Goal: Book appointment/travel/reservation

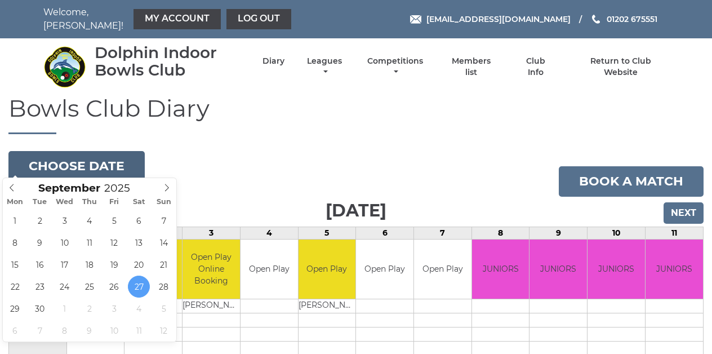
click at [88, 164] on button "Choose date" at bounding box center [76, 166] width 136 height 30
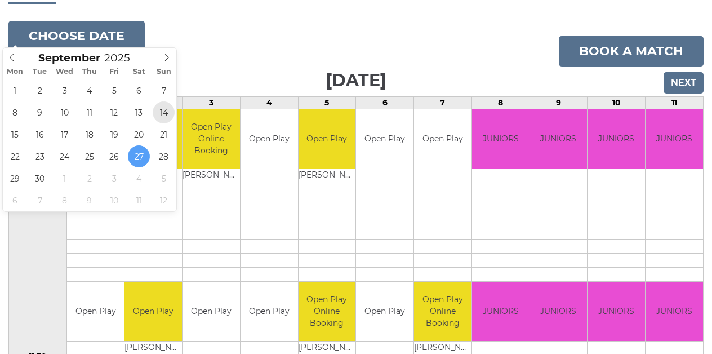
scroll to position [132, 0]
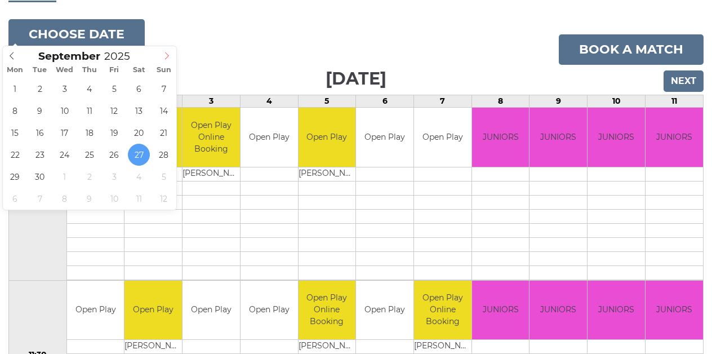
click at [167, 55] on icon at bounding box center [167, 56] width 8 height 8
type input "2025-10-04"
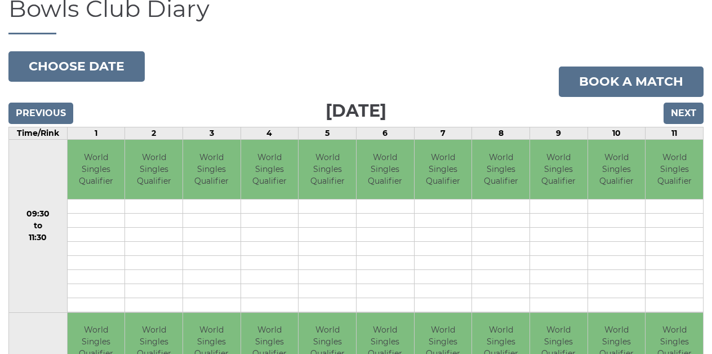
scroll to position [100, 0]
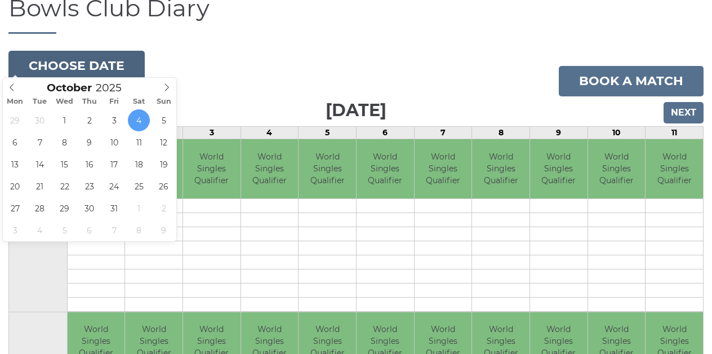
click at [82, 57] on button "Choose date" at bounding box center [76, 66] width 136 height 30
type input "[DATE]"
